Goal: Task Accomplishment & Management: Use online tool/utility

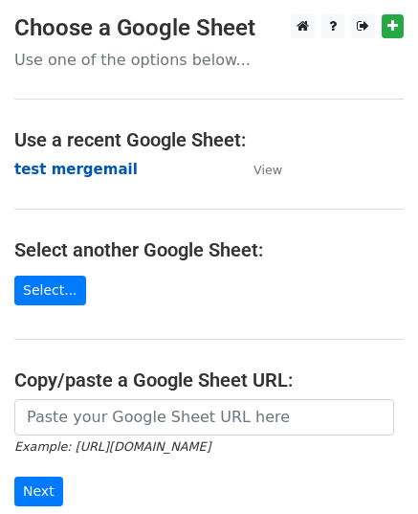
click at [78, 164] on strong "test mergemail" at bounding box center [75, 169] width 123 height 17
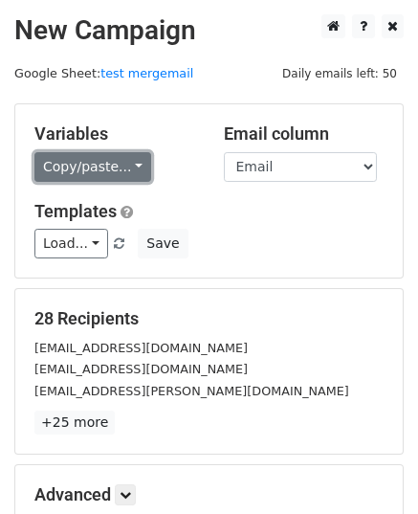
click at [88, 164] on link "Copy/paste..." at bounding box center [92, 167] width 117 height 30
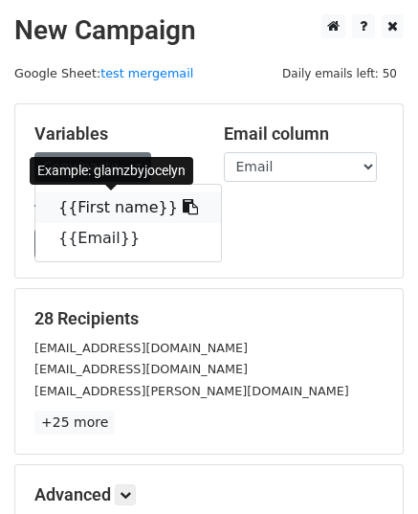
click at [101, 208] on link "{{First name}}" at bounding box center [128, 207] width 186 height 31
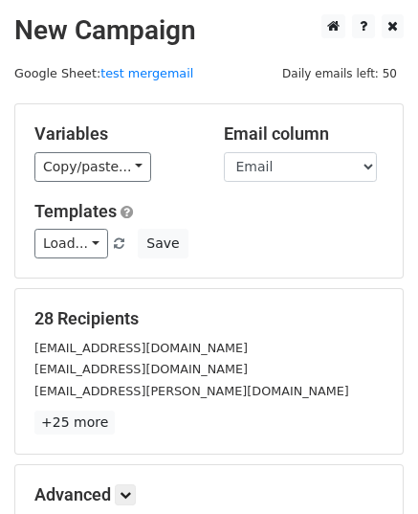
scroll to position [226, 0]
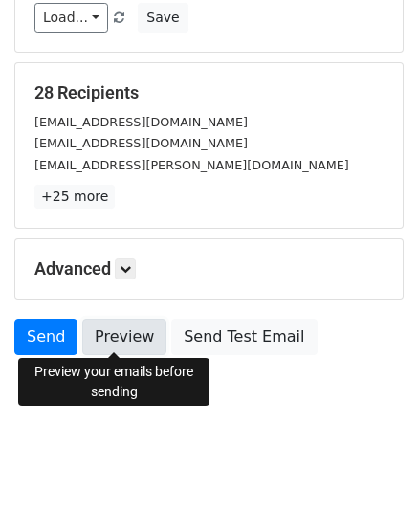
click at [121, 343] on link "Preview" at bounding box center [124, 337] width 84 height 36
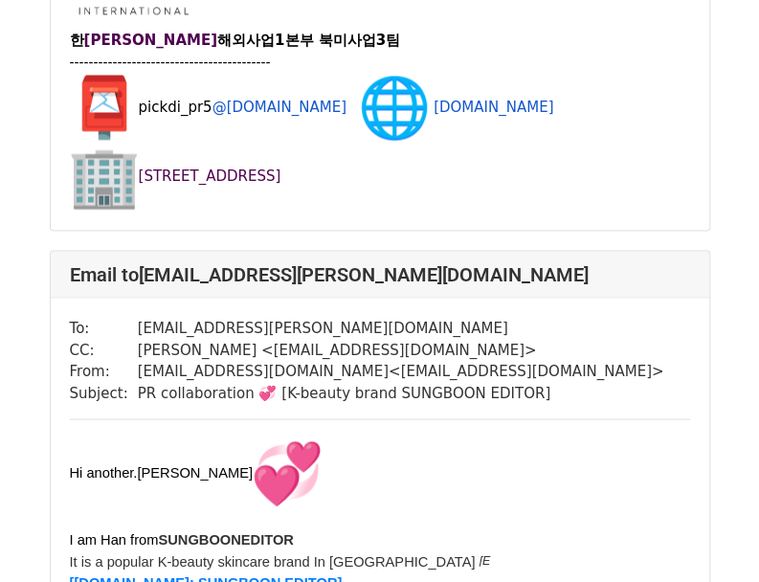
scroll to position [3444, 0]
